Goal: Contribute content: Add original content to the website for others to see

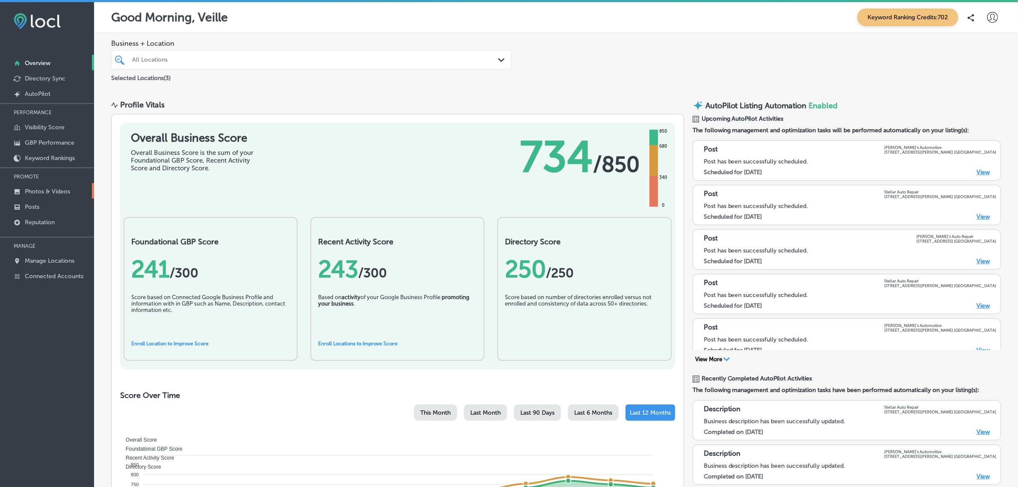
click at [47, 191] on p "Photos & Videos" at bounding box center [47, 191] width 45 height 7
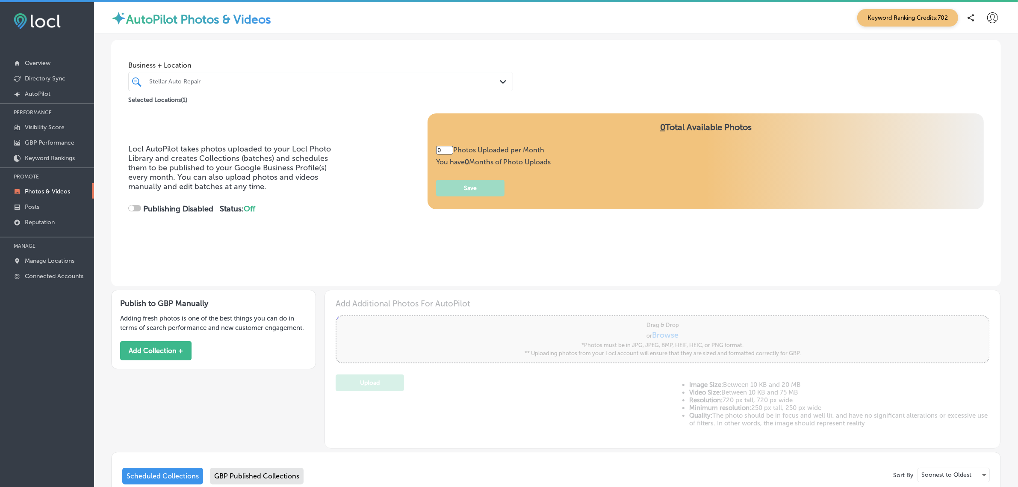
type input "2"
checkbox input "true"
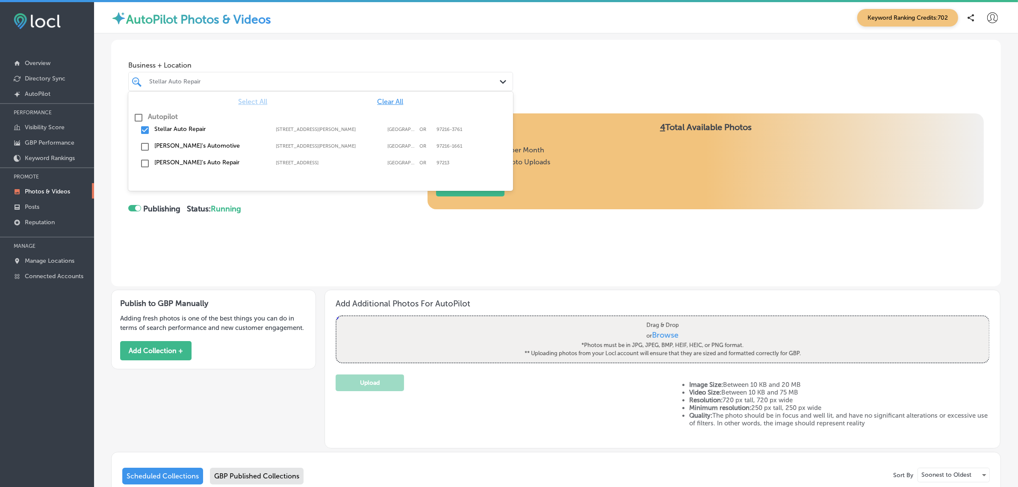
click at [493, 83] on div "Stellar Auto Repair Path Created with Sketch." at bounding box center [321, 81] width 384 height 13
click at [145, 129] on input "checkbox" at bounding box center [145, 130] width 10 height 10
click at [143, 163] on input "checkbox" at bounding box center [145, 163] width 10 height 10
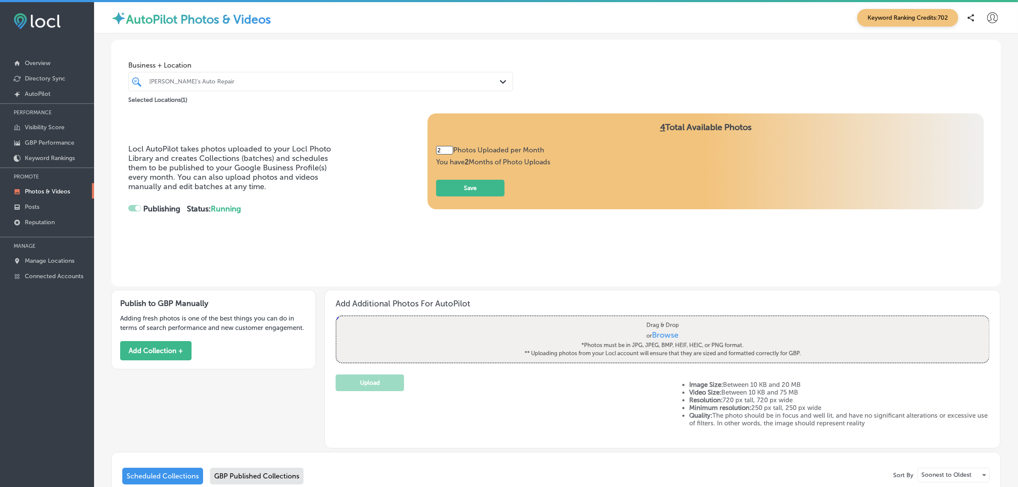
click at [336, 233] on div "Locl AutoPilot takes photos uploaded to your Locl Photo Library and creates Col…" at bounding box center [556, 186] width 856 height 147
type input "5"
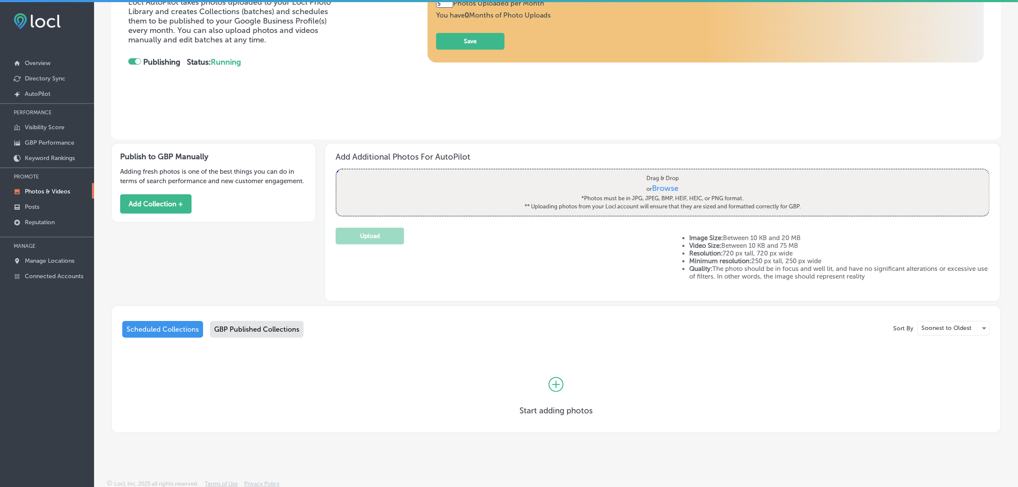
click at [244, 326] on div "GBP Published Collections" at bounding box center [257, 329] width 94 height 17
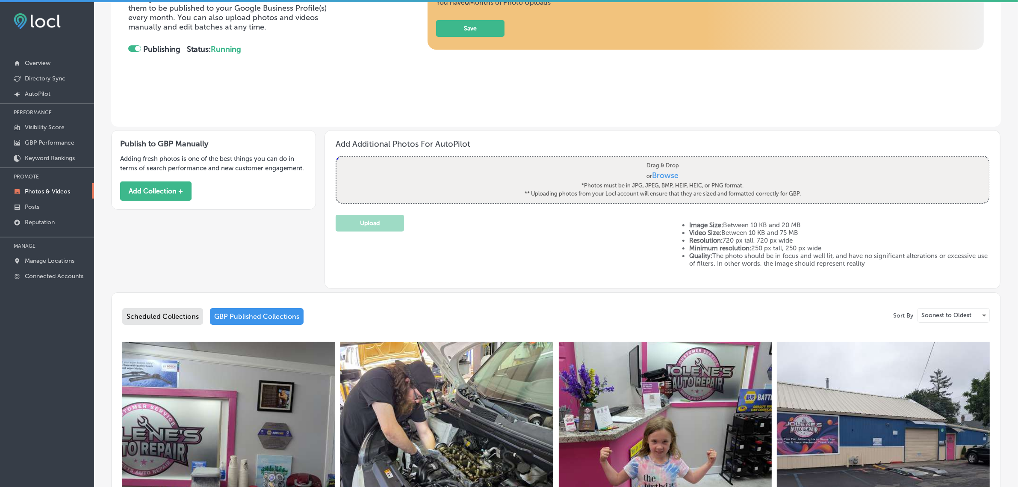
scroll to position [159, 0]
click at [159, 191] on button "Add Collection +" at bounding box center [155, 190] width 71 height 19
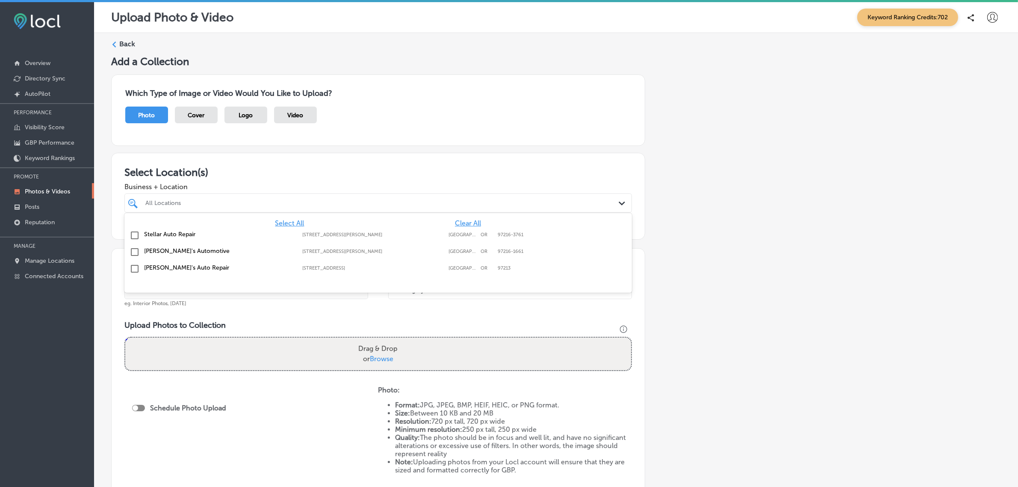
click at [165, 201] on div "All Locations" at bounding box center [382, 202] width 474 height 7
click at [138, 269] on input "checkbox" at bounding box center [135, 268] width 10 height 10
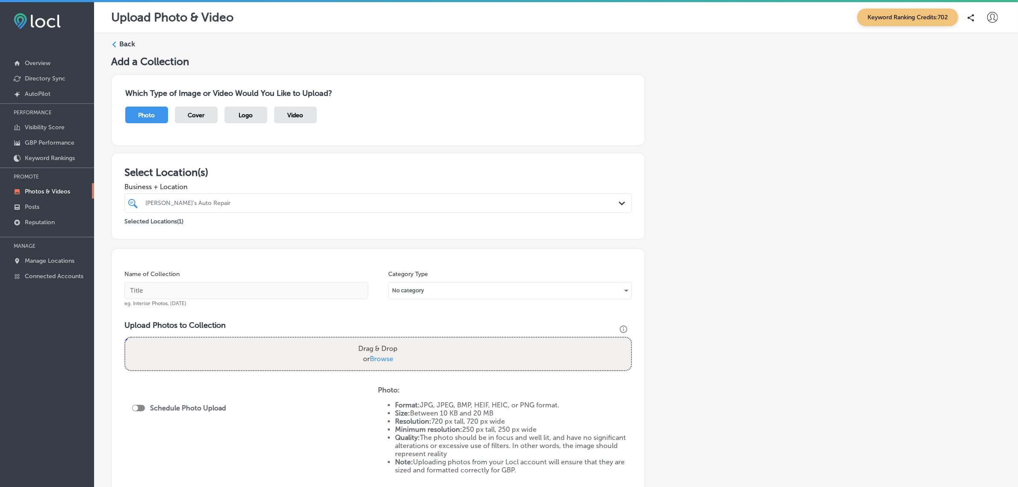
click at [715, 272] on div "Add a Collection Which Type of Image or Video Would You Like to Upload? Photo C…" at bounding box center [556, 300] width 890 height 491
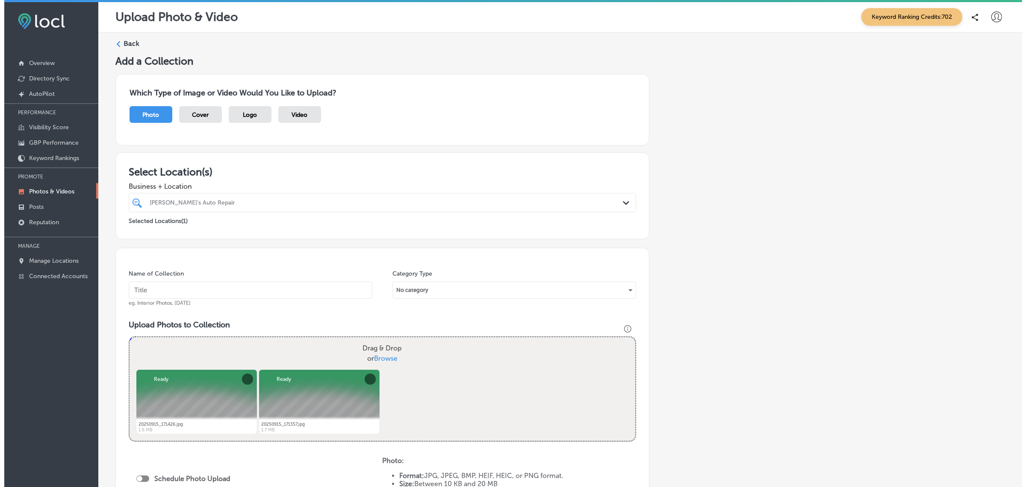
scroll to position [172, 0]
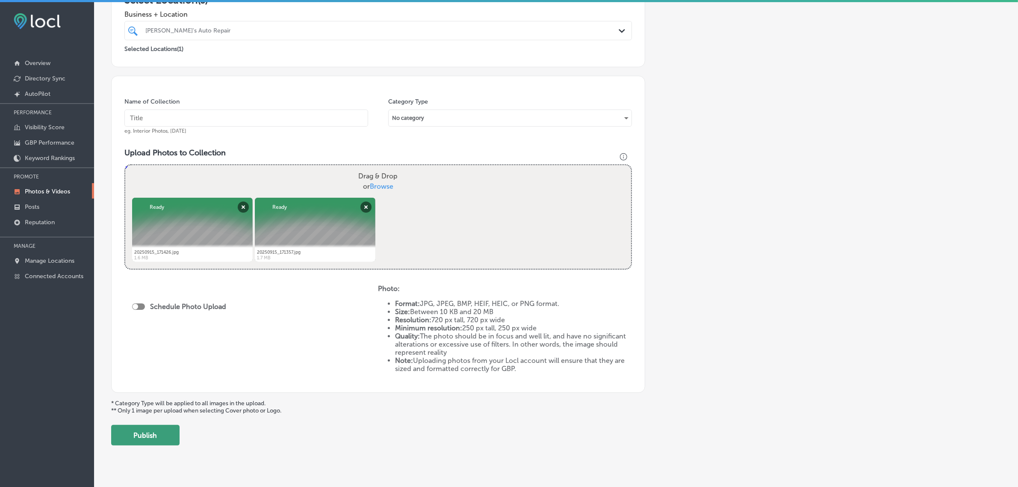
click at [150, 434] on button "Publish" at bounding box center [145, 435] width 68 height 21
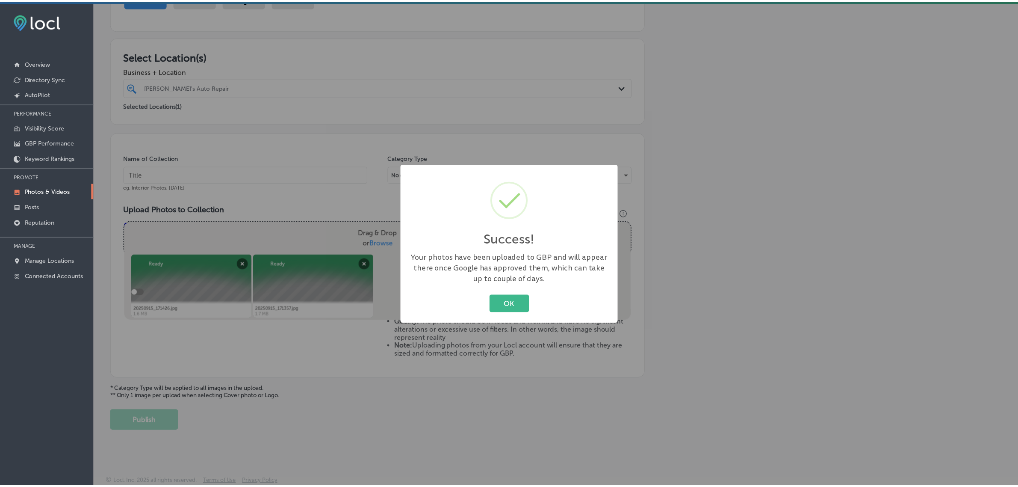
scroll to position [114, 0]
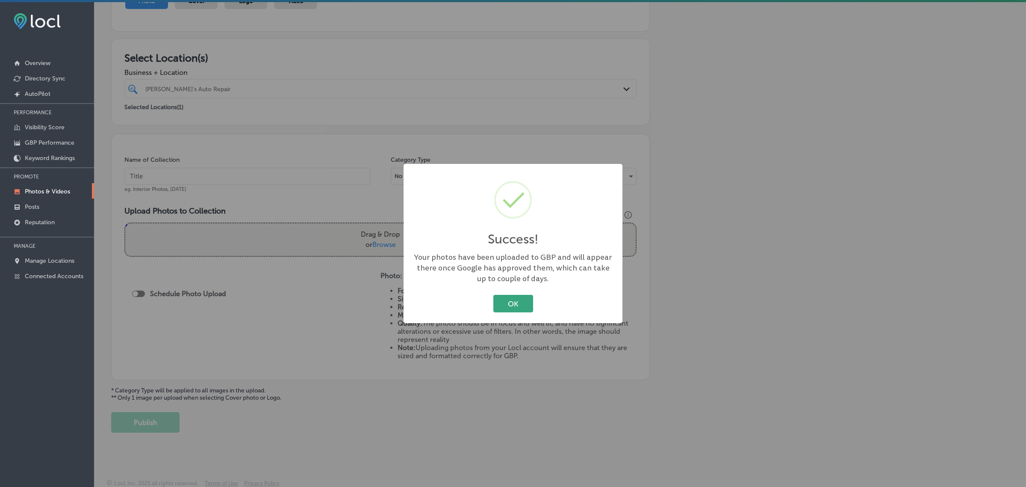
click at [516, 302] on button "OK" at bounding box center [513, 304] width 40 height 18
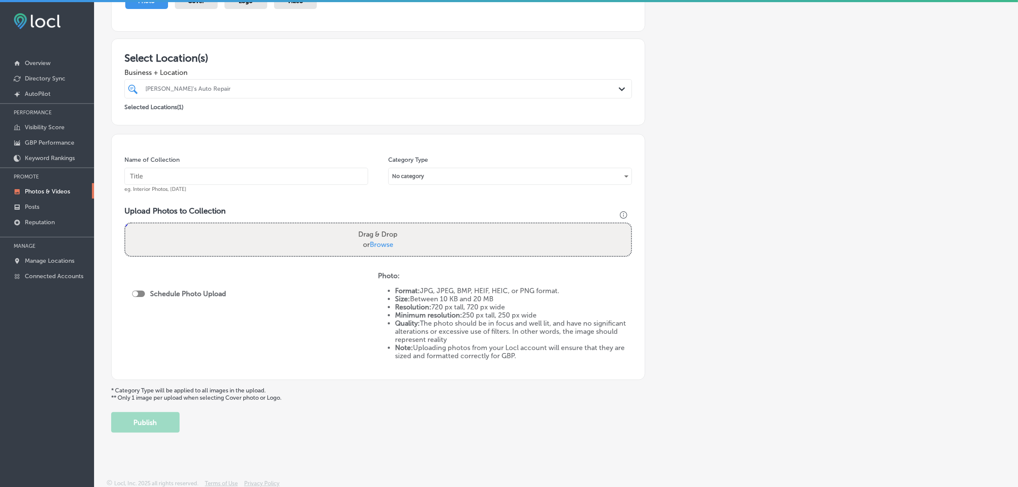
scroll to position [0, 0]
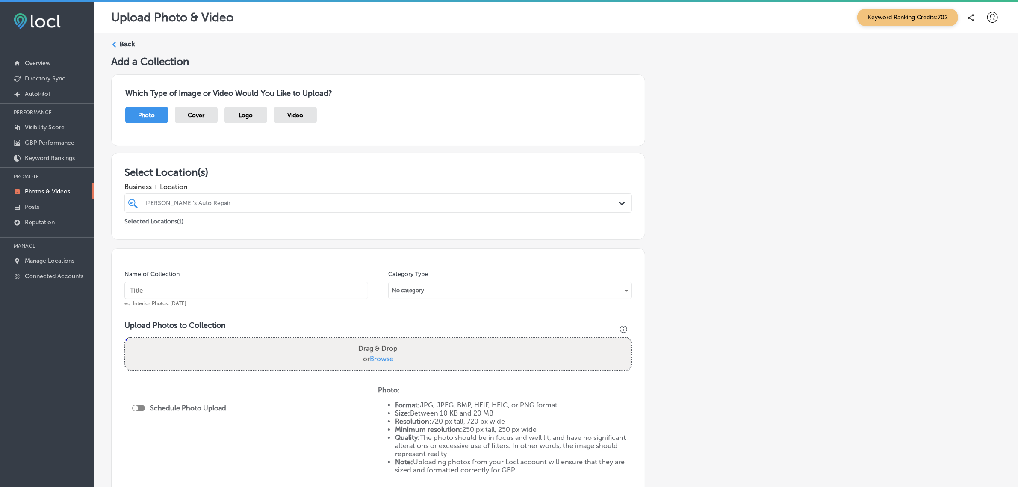
click at [125, 41] on label "Back" at bounding box center [127, 43] width 16 height 9
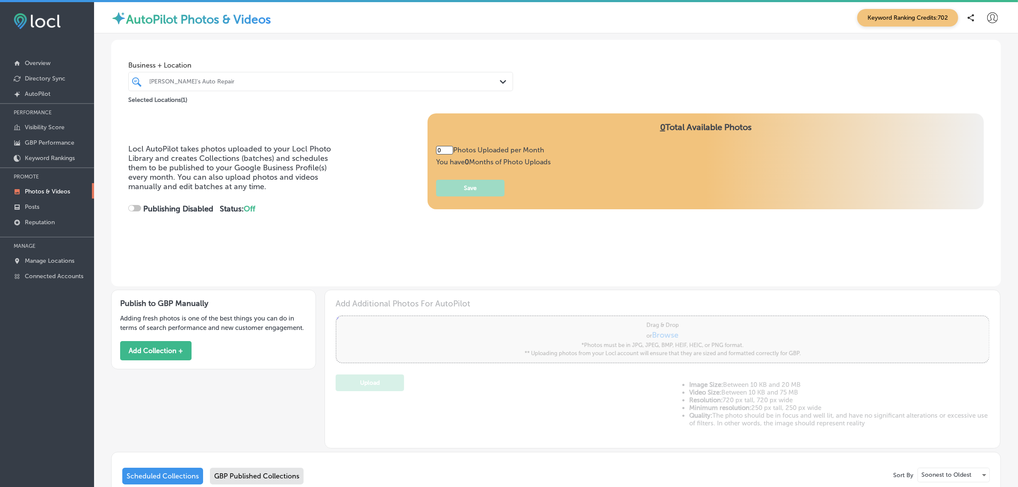
type input "5"
checkbox input "true"
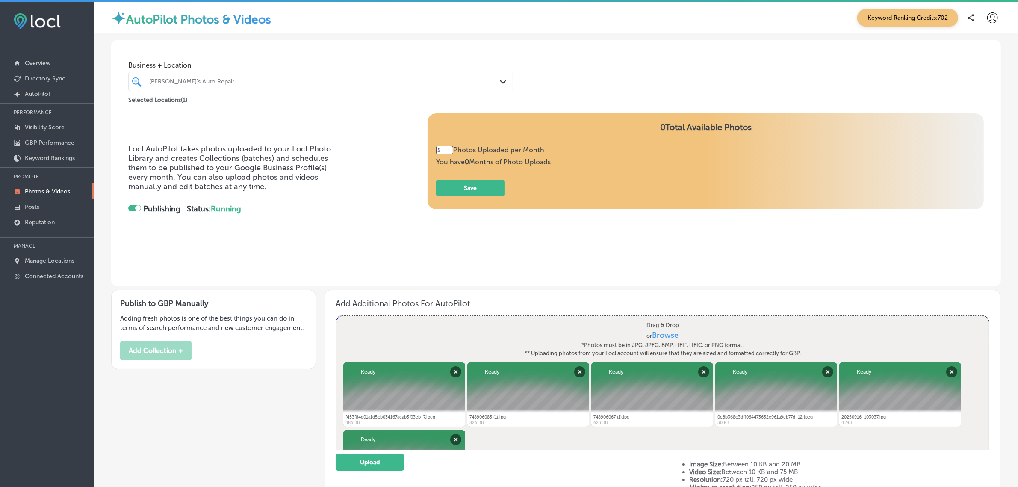
click at [439, 150] on input "5" at bounding box center [444, 150] width 17 height 9
click at [480, 189] on button "Save" at bounding box center [470, 188] width 68 height 17
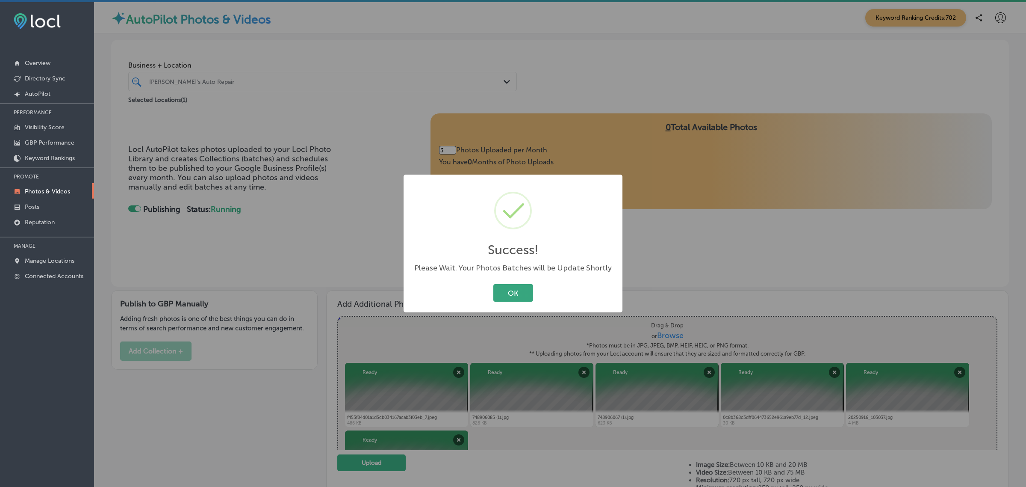
click at [516, 293] on button "OK" at bounding box center [513, 293] width 40 height 18
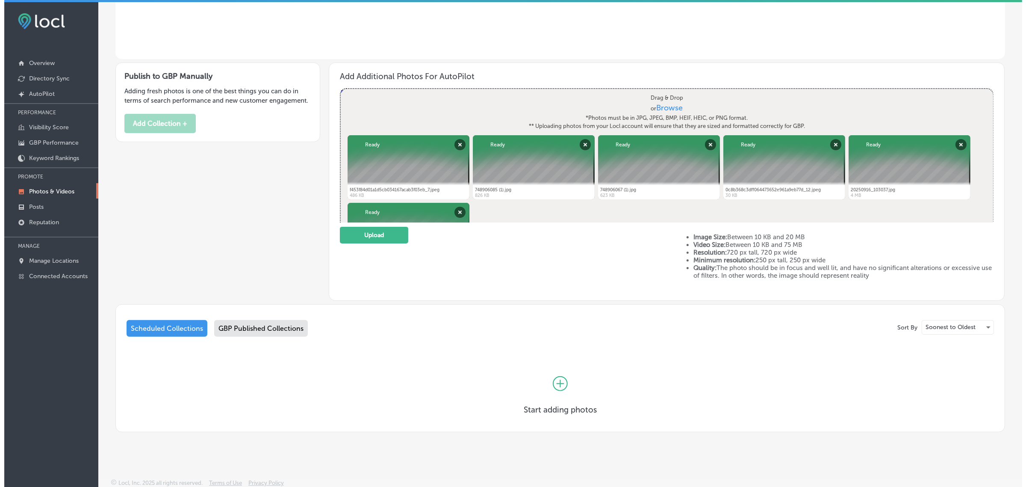
scroll to position [227, 0]
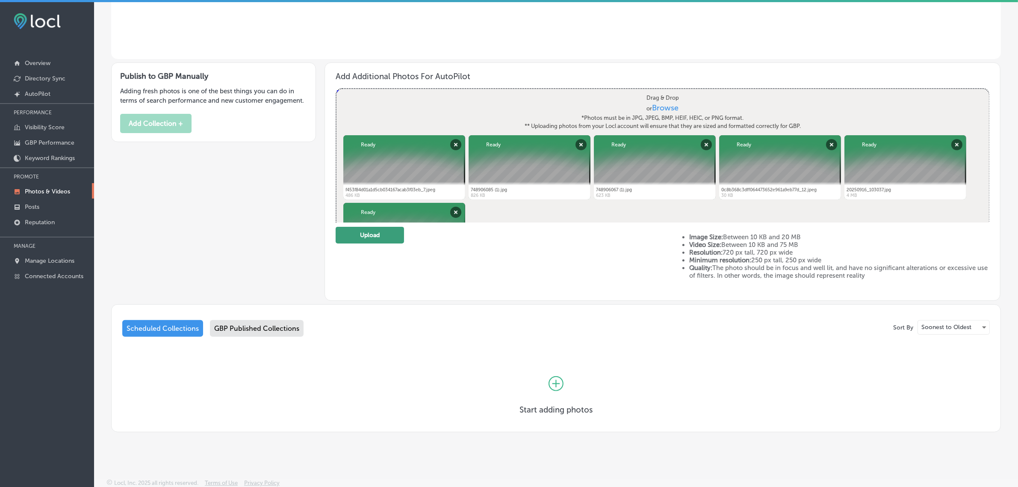
click at [377, 241] on button "Upload" at bounding box center [370, 235] width 68 height 17
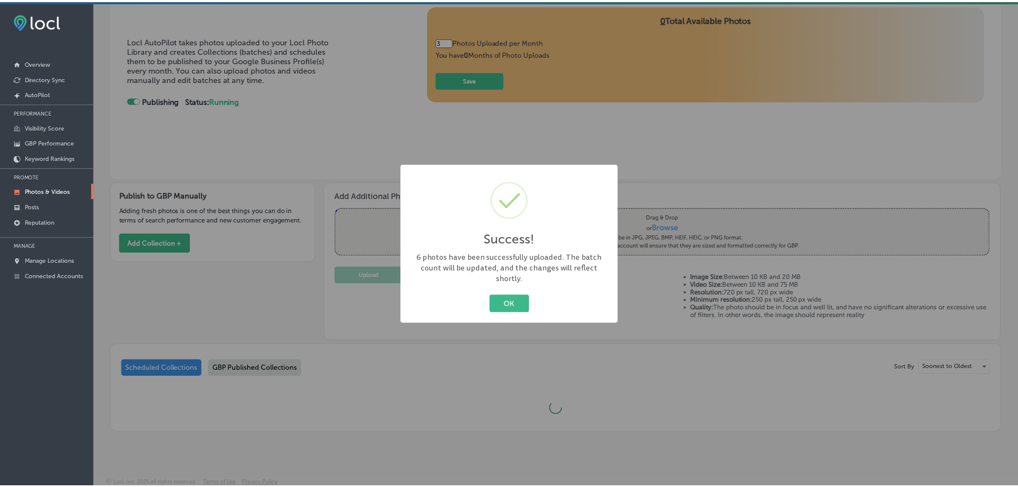
scroll to position [227, 0]
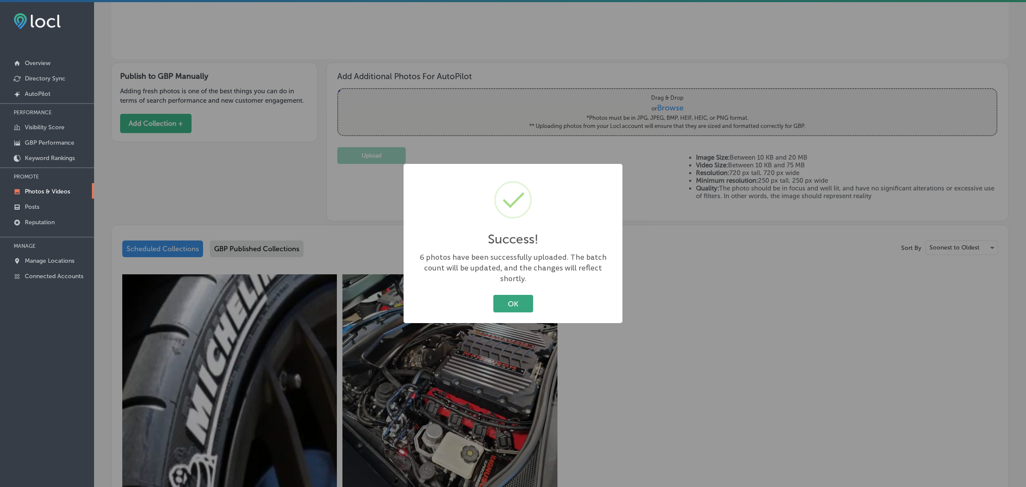
click at [520, 297] on button "OK" at bounding box center [513, 304] width 40 height 18
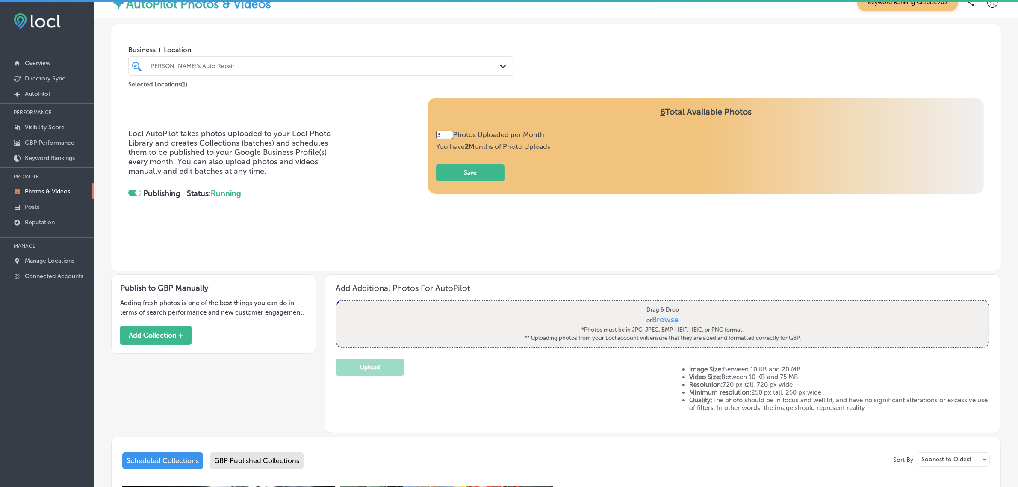
scroll to position [0, 0]
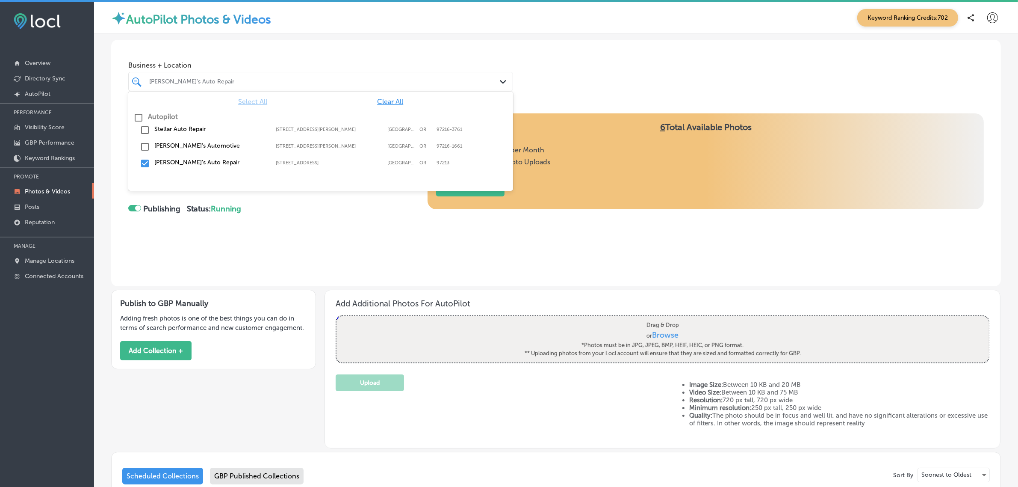
click at [487, 78] on div "[PERSON_NAME]'s Auto Repair" at bounding box center [324, 81] width 351 height 7
click at [142, 163] on input "checkbox" at bounding box center [145, 163] width 10 height 10
click at [143, 145] on input "checkbox" at bounding box center [145, 147] width 10 height 10
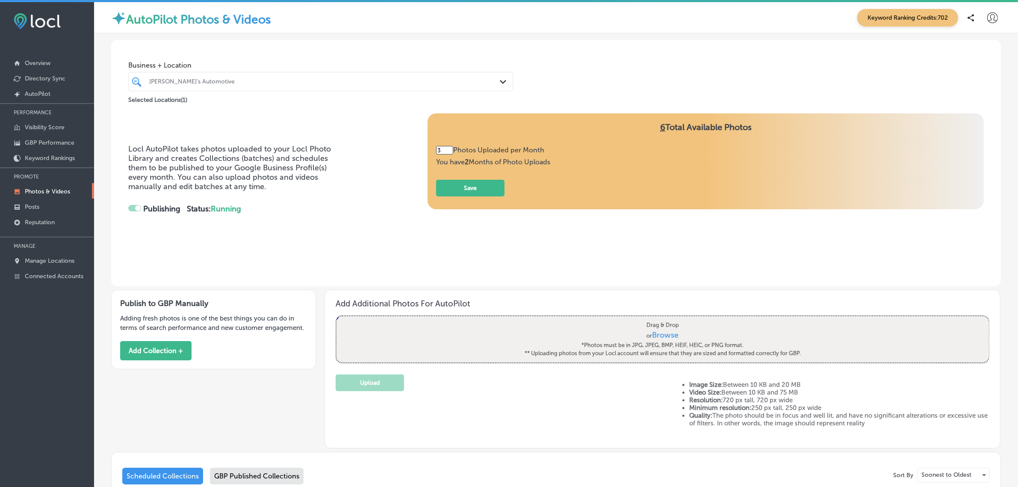
click at [320, 227] on div "Locl AutoPilot takes photos uploaded to your Locl Photo Library and creates Col…" at bounding box center [235, 187] width 214 height 86
type input "2"
click at [157, 346] on button "Add Collection +" at bounding box center [155, 350] width 71 height 19
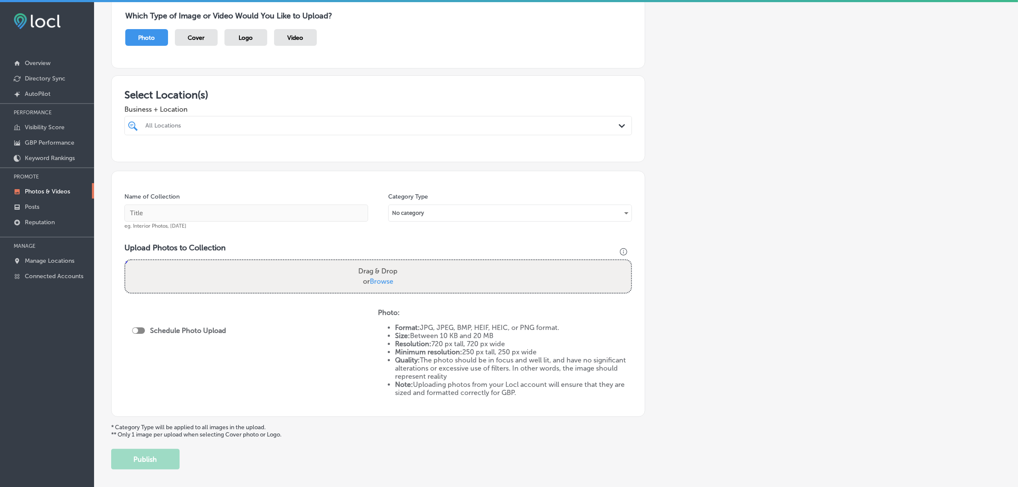
scroll to position [78, 0]
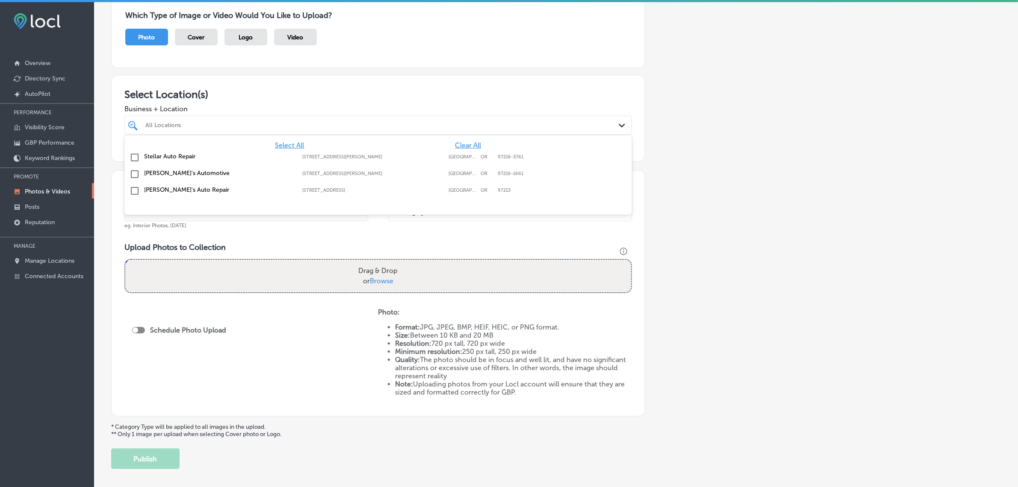
click at [620, 123] on div "Path Created with Sketch." at bounding box center [623, 125] width 9 height 9
click at [135, 174] on input "checkbox" at bounding box center [135, 174] width 10 height 10
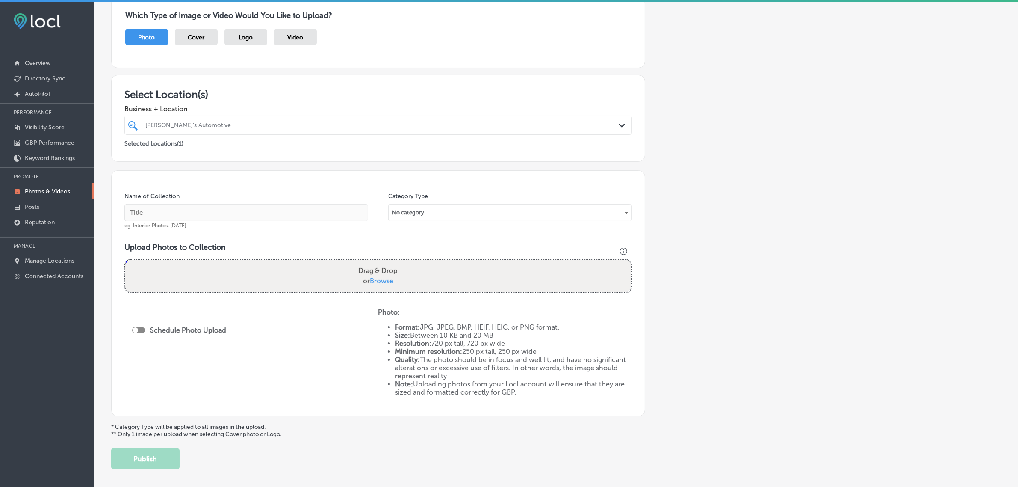
click at [706, 258] on div "Add a Collection Which Type of Image or Video Would You Like to Upload? Photo C…" at bounding box center [556, 222] width 890 height 491
click at [950, 27] on div "Which Type of Image or Video Would You Like to Upload? Photo Cover Logo Video" at bounding box center [556, 32] width 890 height 85
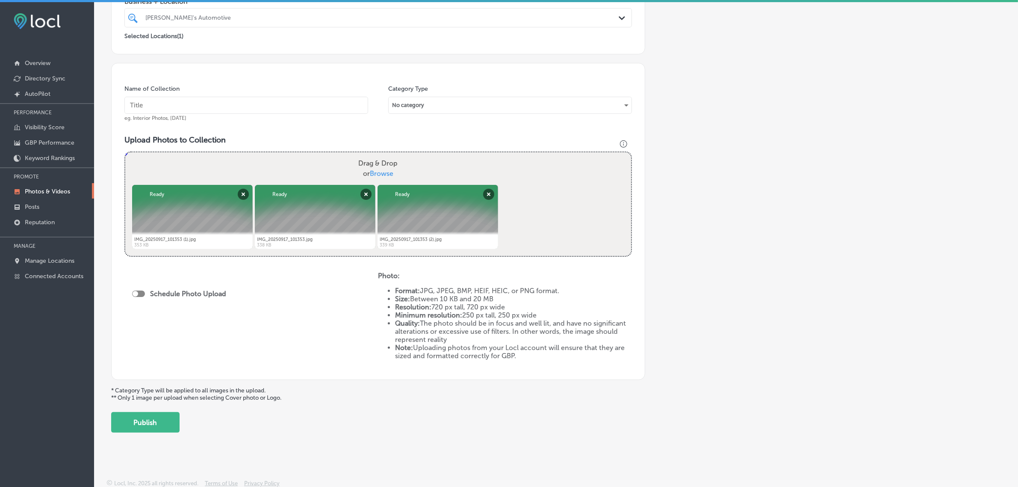
scroll to position [185, 0]
click at [157, 424] on button "Publish" at bounding box center [145, 422] width 68 height 21
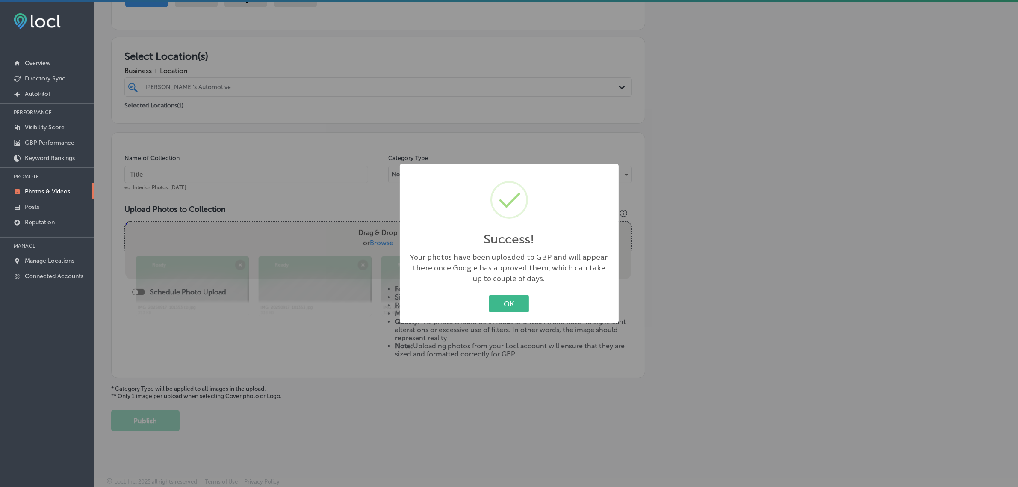
scroll to position [114, 0]
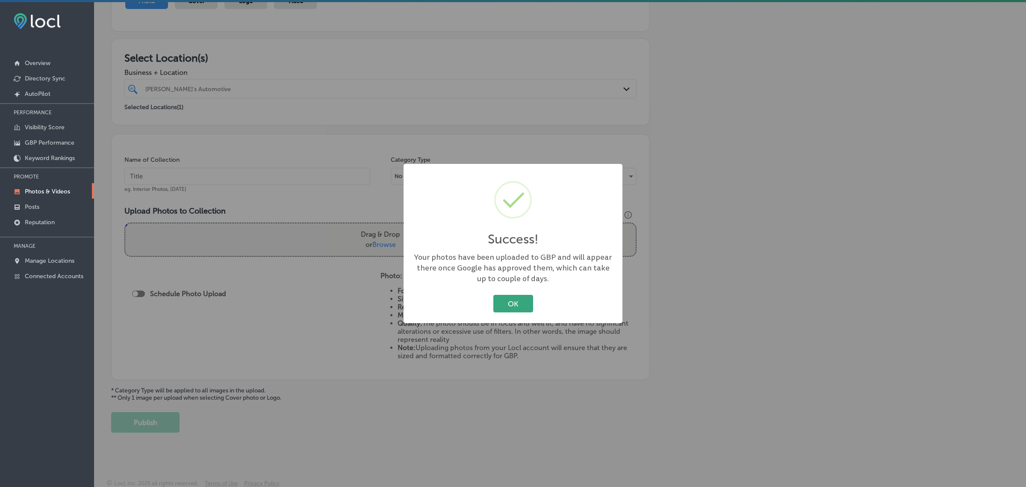
click at [513, 304] on button "OK" at bounding box center [513, 304] width 40 height 18
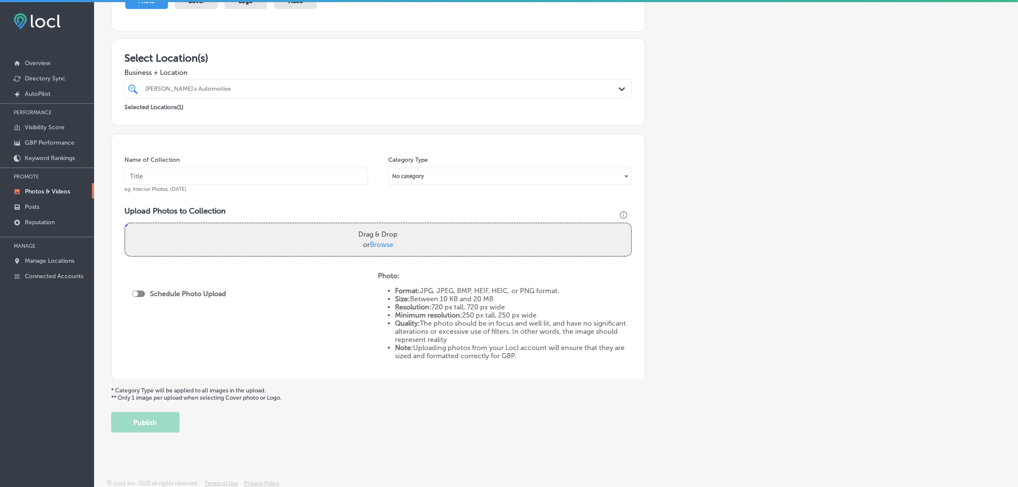
scroll to position [0, 0]
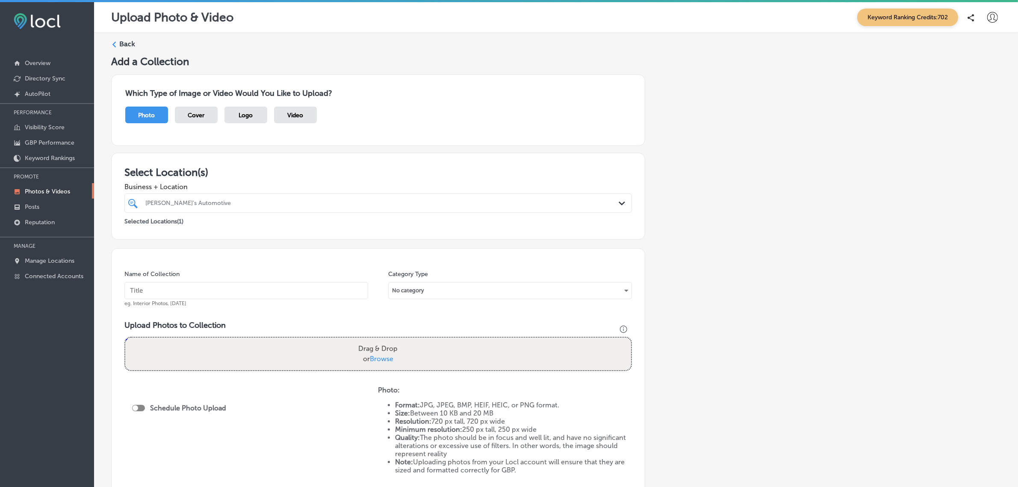
click at [60, 197] on link "Photos & Videos" at bounding box center [47, 190] width 94 height 15
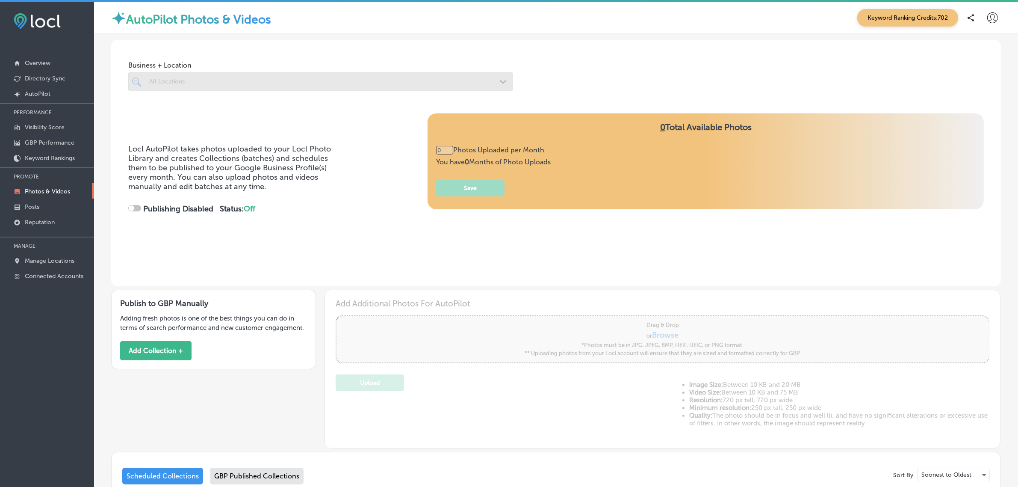
type input "2"
checkbox input "true"
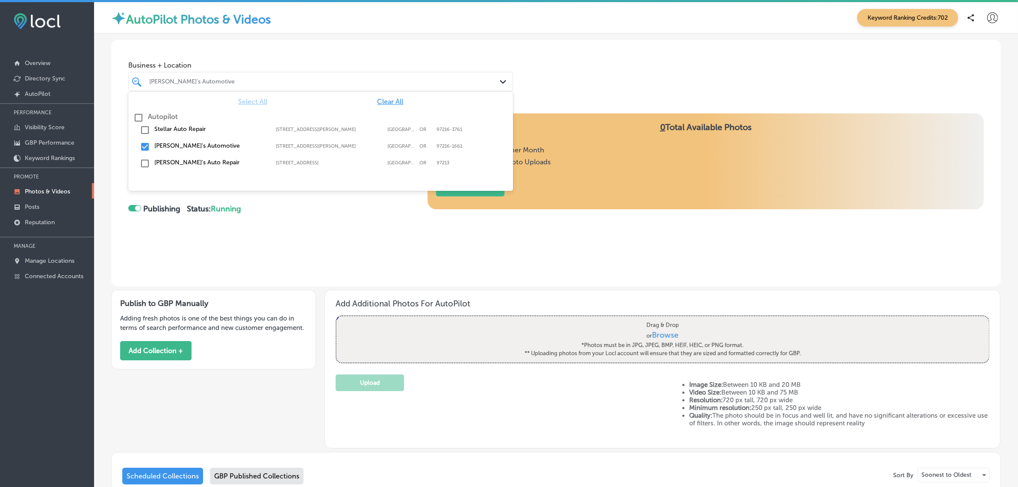
click at [500, 83] on icon "Path Created with Sketch." at bounding box center [503, 82] width 6 height 4
click at [142, 146] on input "checkbox" at bounding box center [145, 147] width 10 height 10
click at [146, 128] on input "checkbox" at bounding box center [145, 130] width 10 height 10
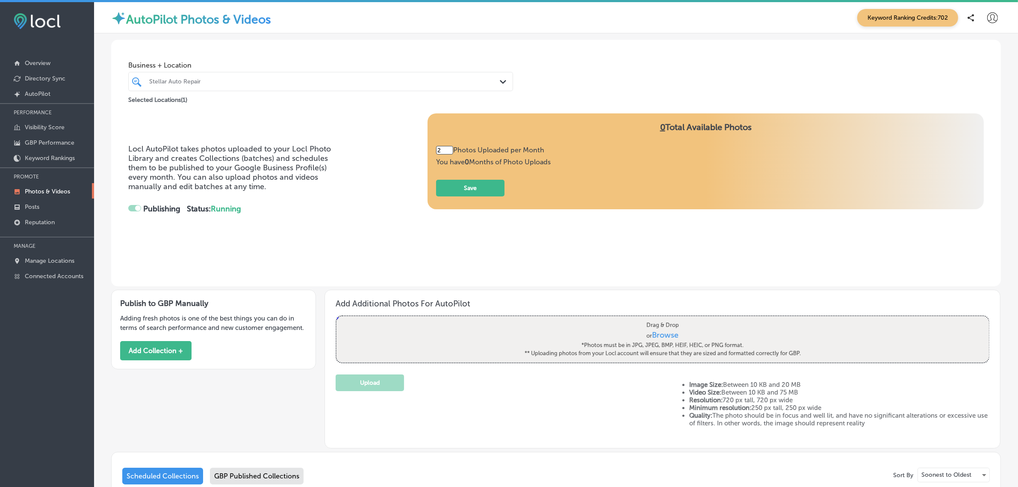
click at [601, 70] on div "Business + Location Stellar Auto Repair Path Created with Sketch. Selected Loca…" at bounding box center [556, 72] width 890 height 65
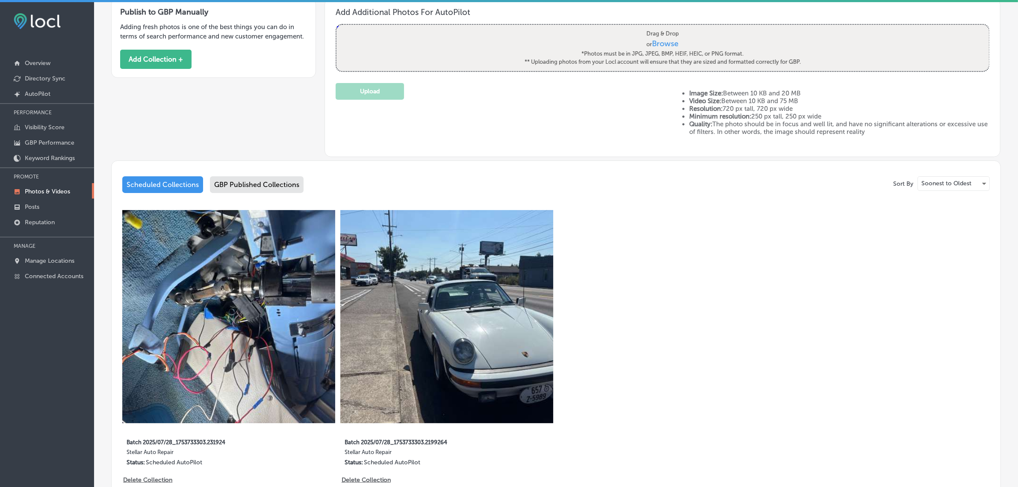
scroll to position [370, 0]
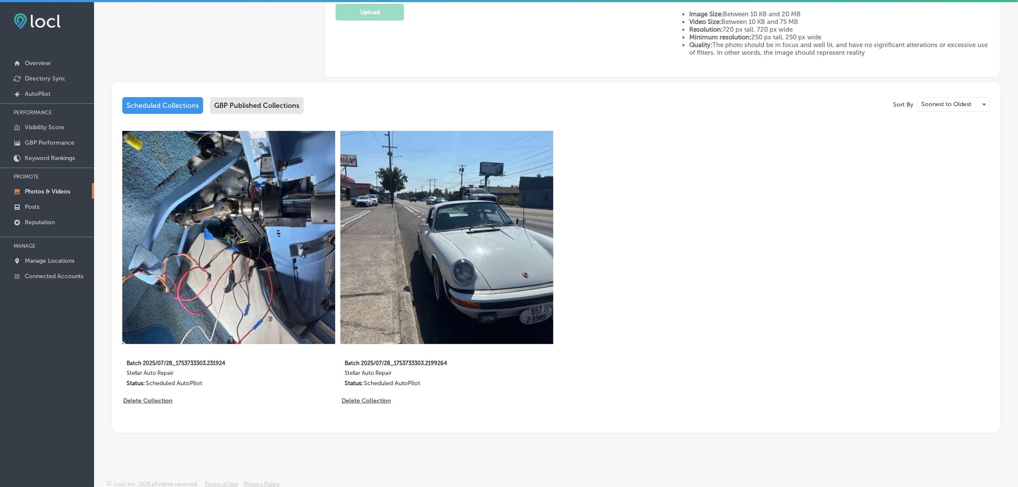
click at [240, 106] on div "GBP Published Collections" at bounding box center [257, 105] width 94 height 17
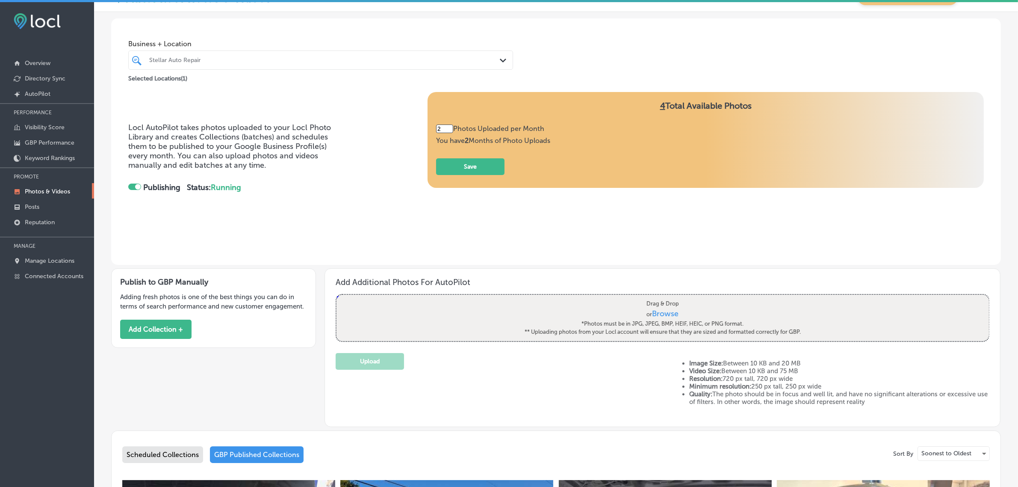
scroll to position [21, 0]
click at [151, 334] on button "Add Collection +" at bounding box center [155, 328] width 71 height 19
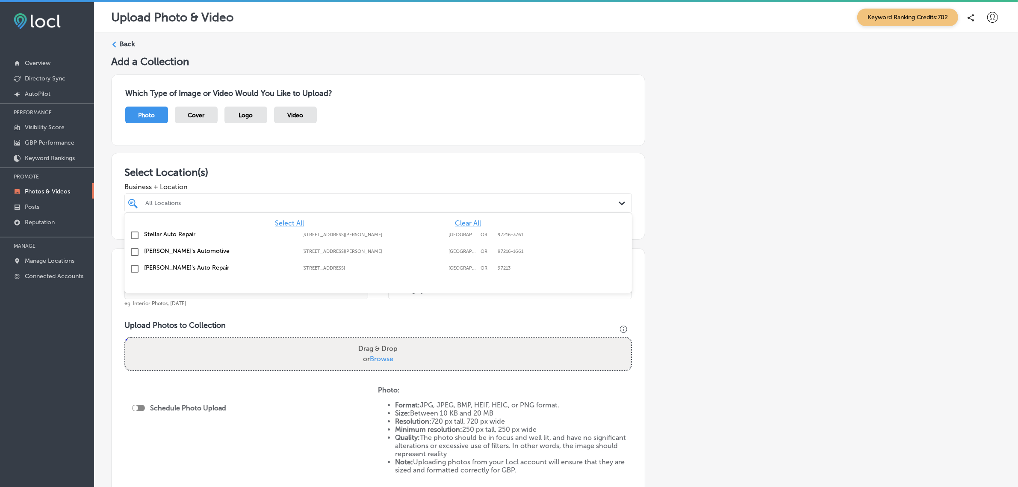
click at [573, 206] on div "All Locations" at bounding box center [382, 202] width 474 height 7
click at [134, 233] on input "checkbox" at bounding box center [135, 235] width 10 height 10
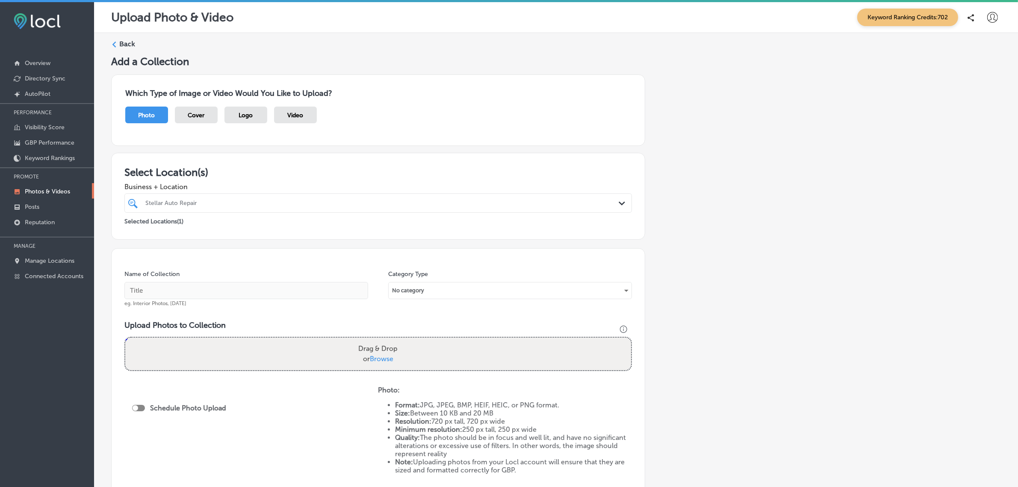
click at [850, 343] on div "Add a Collection Which Type of Image or Video Would You Like to Upload? Photo C…" at bounding box center [556, 300] width 890 height 491
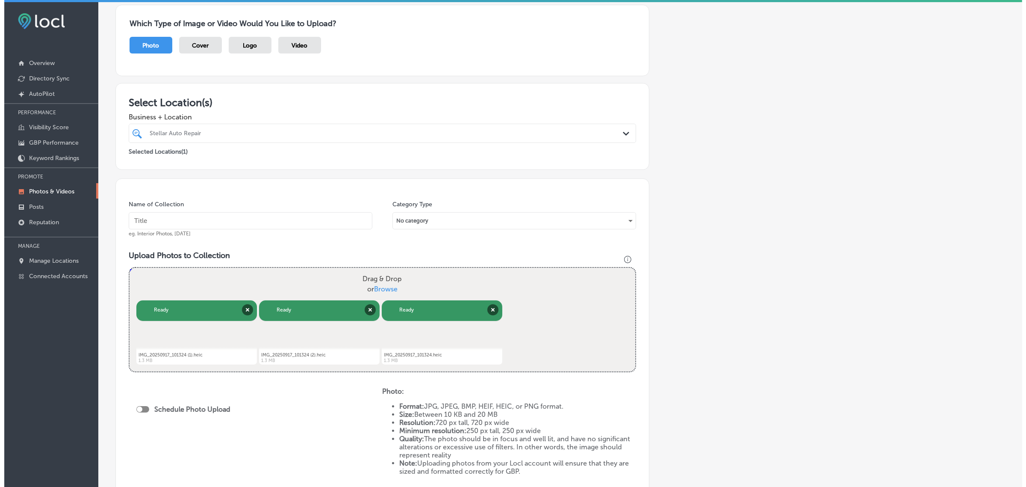
scroll to position [185, 0]
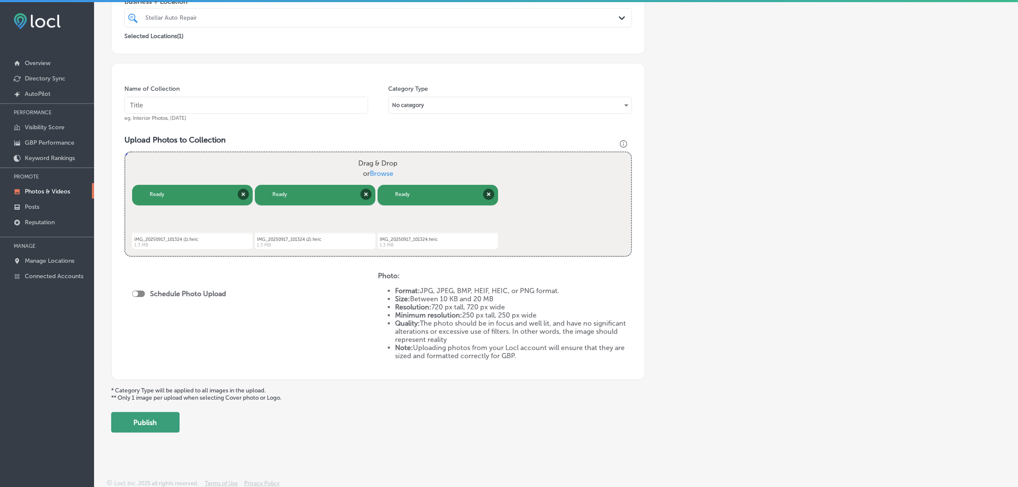
click at [159, 425] on button "Publish" at bounding box center [145, 422] width 68 height 21
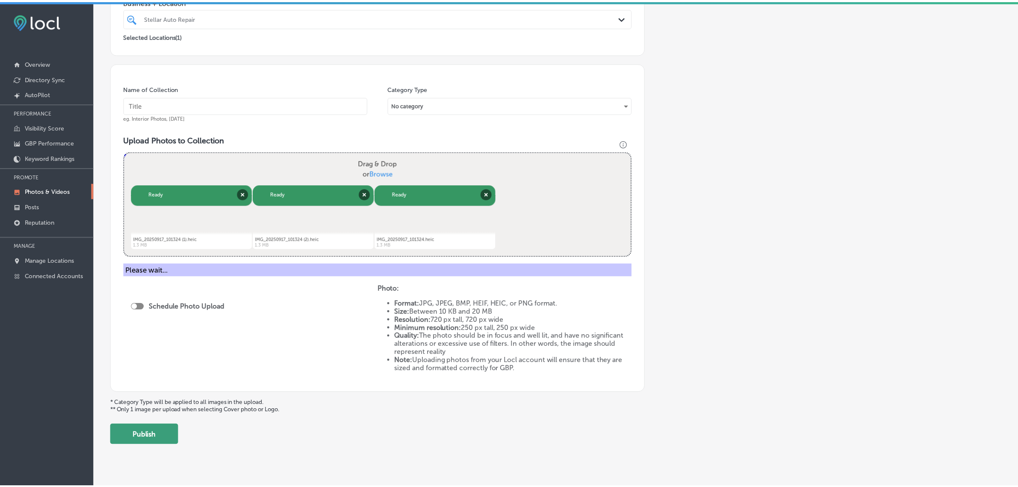
scroll to position [114, 0]
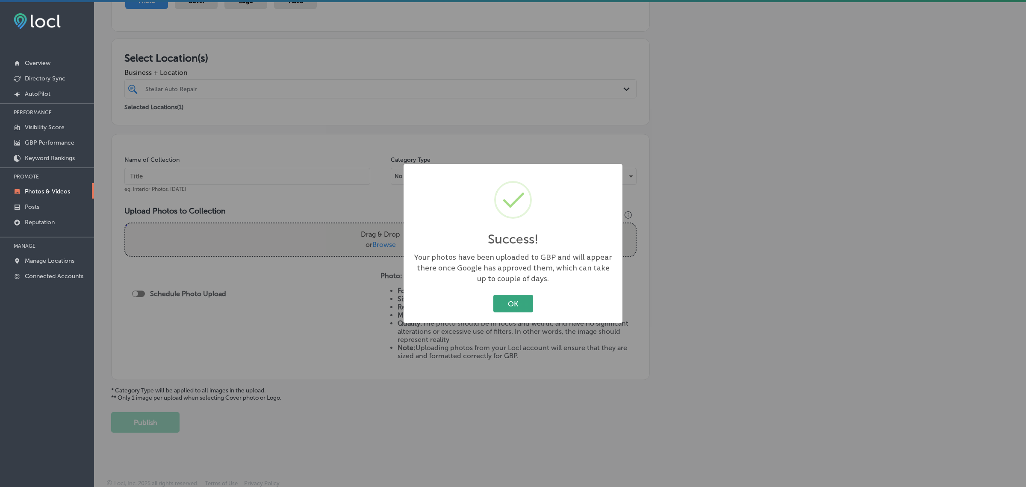
click at [518, 310] on button "OK" at bounding box center [513, 304] width 40 height 18
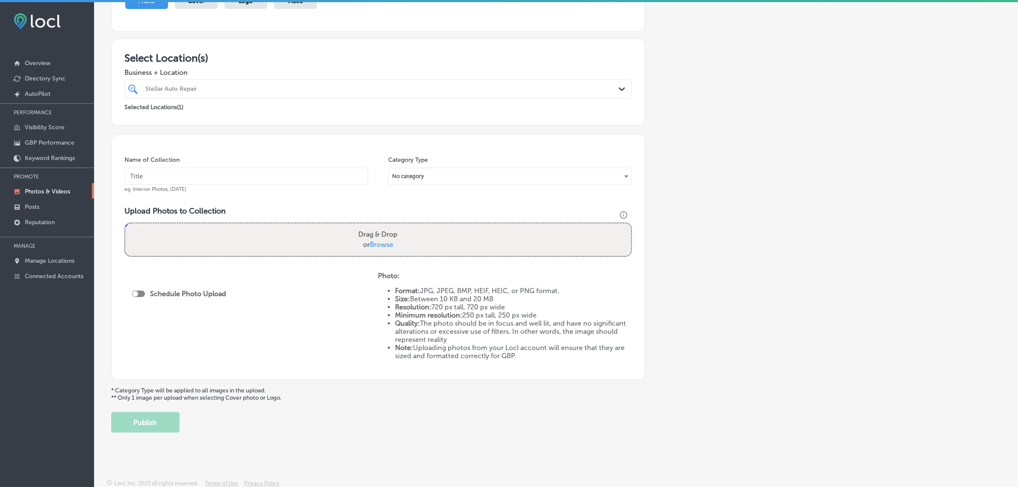
scroll to position [0, 0]
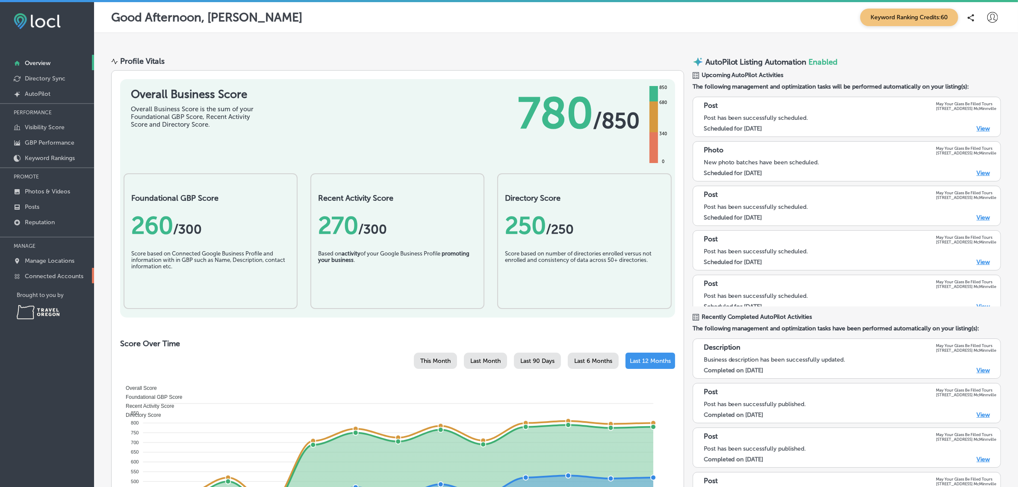
click at [54, 272] on link "Connected Accounts" at bounding box center [47, 275] width 94 height 15
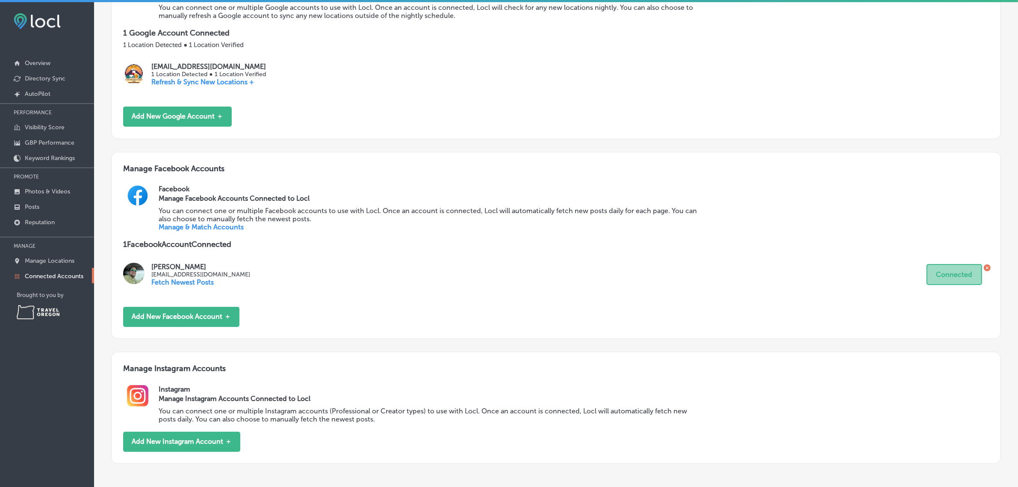
scroll to position [194, 0]
